Goal: Information Seeking & Learning: Check status

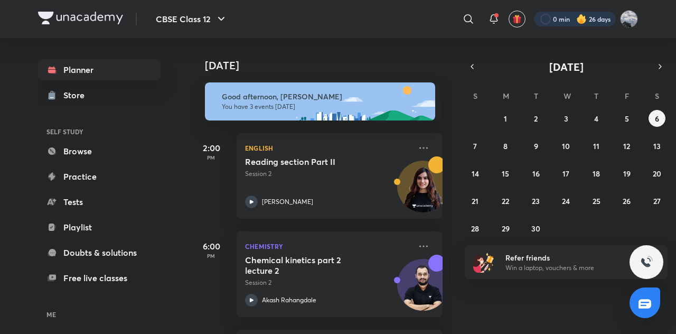
click at [574, 20] on div at bounding box center [575, 19] width 82 height 15
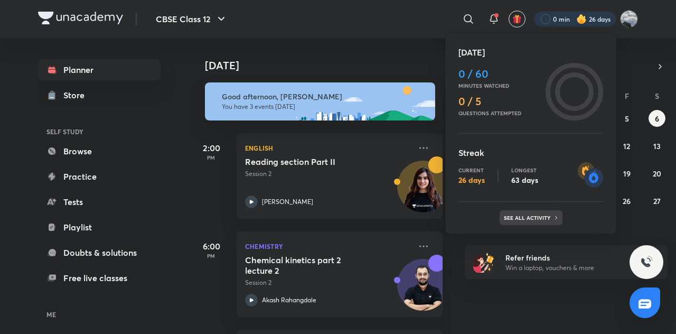
click at [523, 214] on p "See all activity" at bounding box center [528, 217] width 49 height 6
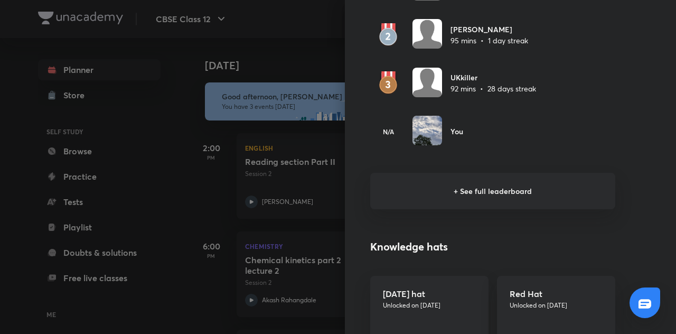
scroll to position [737, 0]
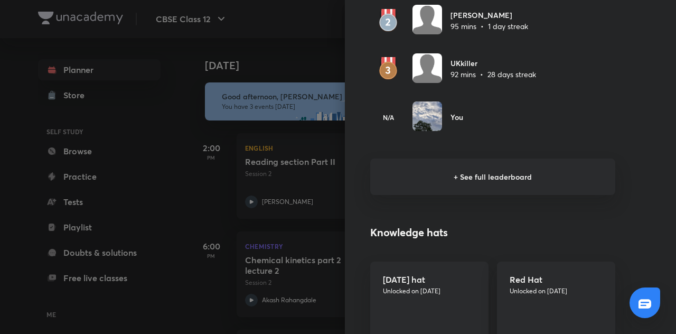
click at [485, 183] on h6 "+ See full leaderboard" at bounding box center [492, 176] width 245 height 36
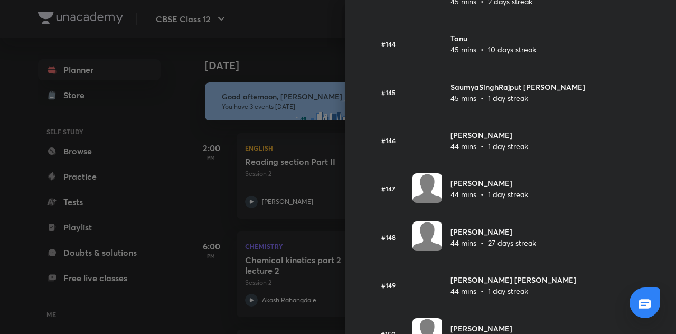
scroll to position [6809, 0]
